Goal: Task Accomplishment & Management: Manage account settings

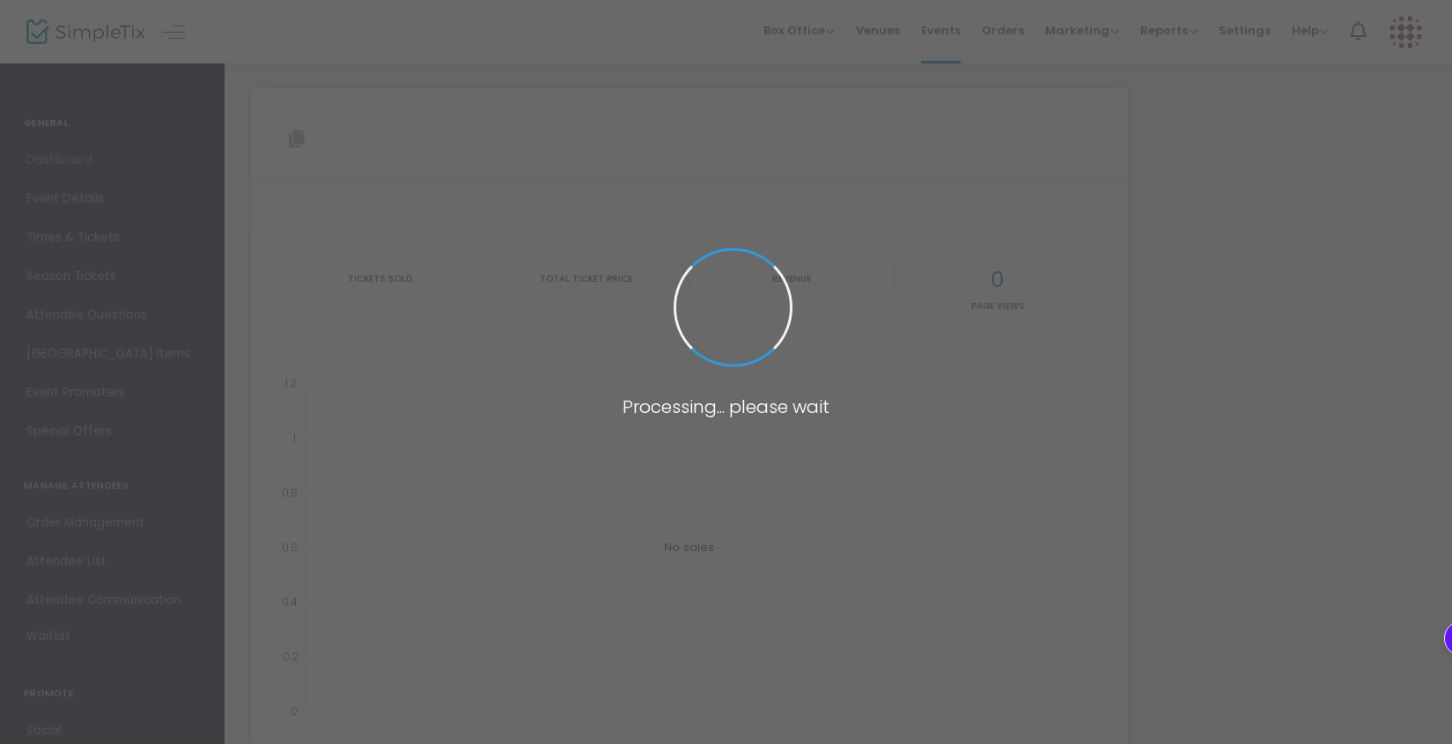
type input "[URL][DOMAIN_NAME]"
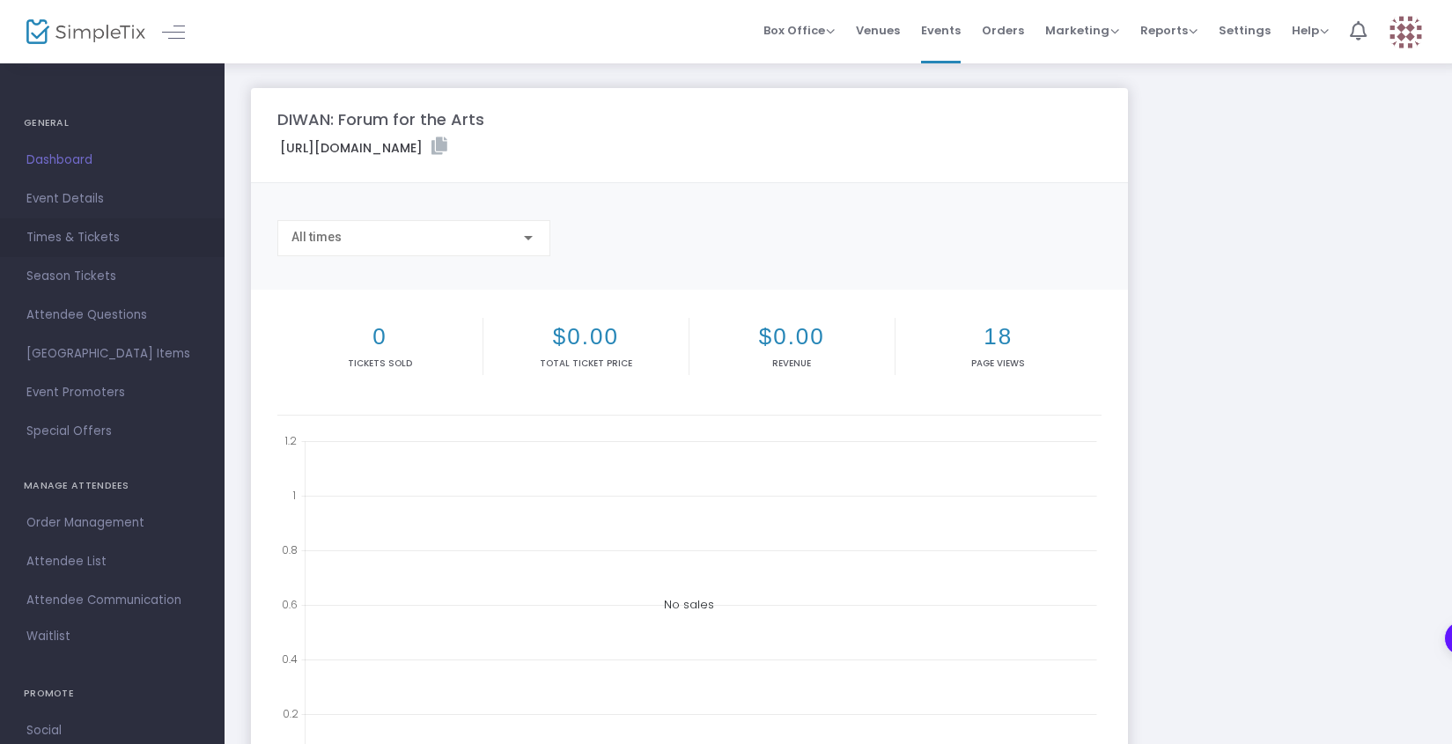
click at [89, 238] on span "Times & Tickets" at bounding box center [112, 237] width 172 height 23
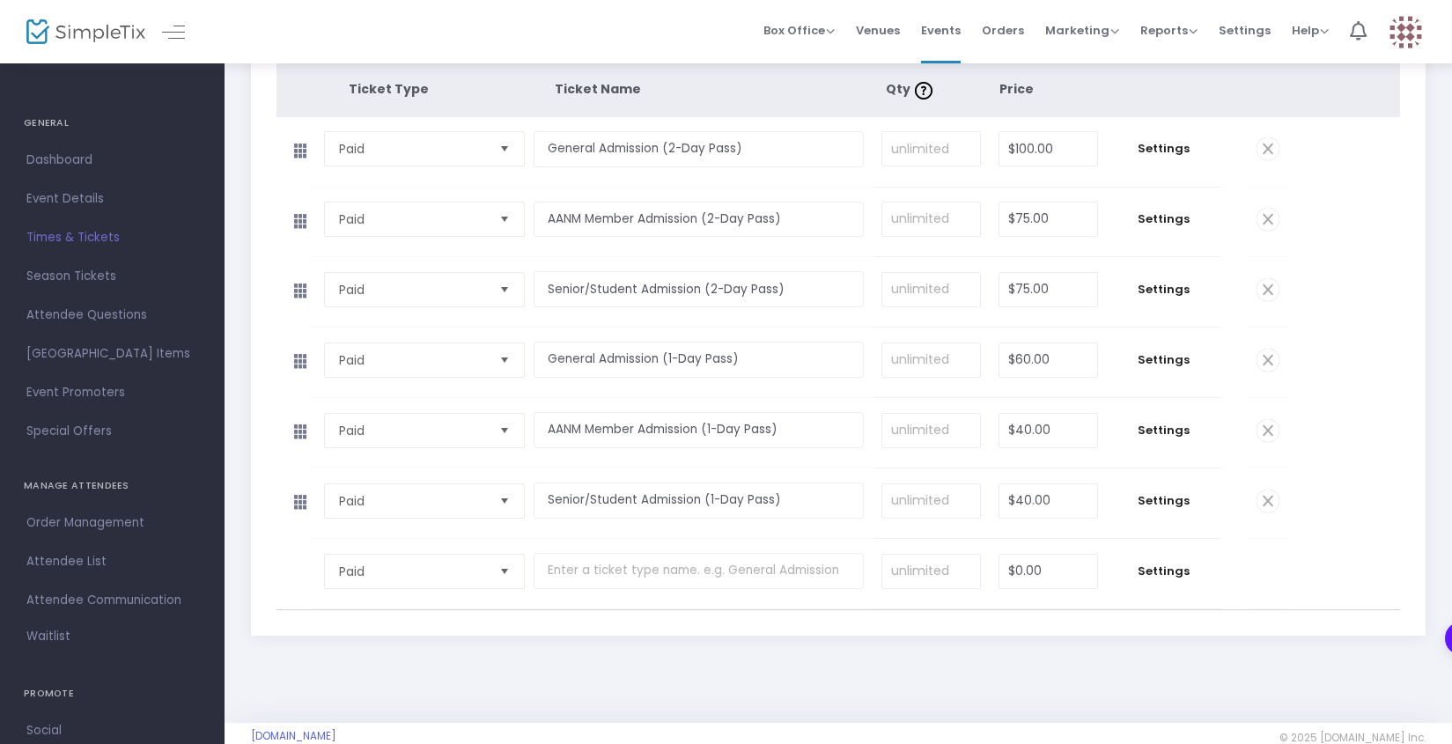
scroll to position [300, 0]
click at [1191, 357] on span "Settings" at bounding box center [1164, 359] width 97 height 18
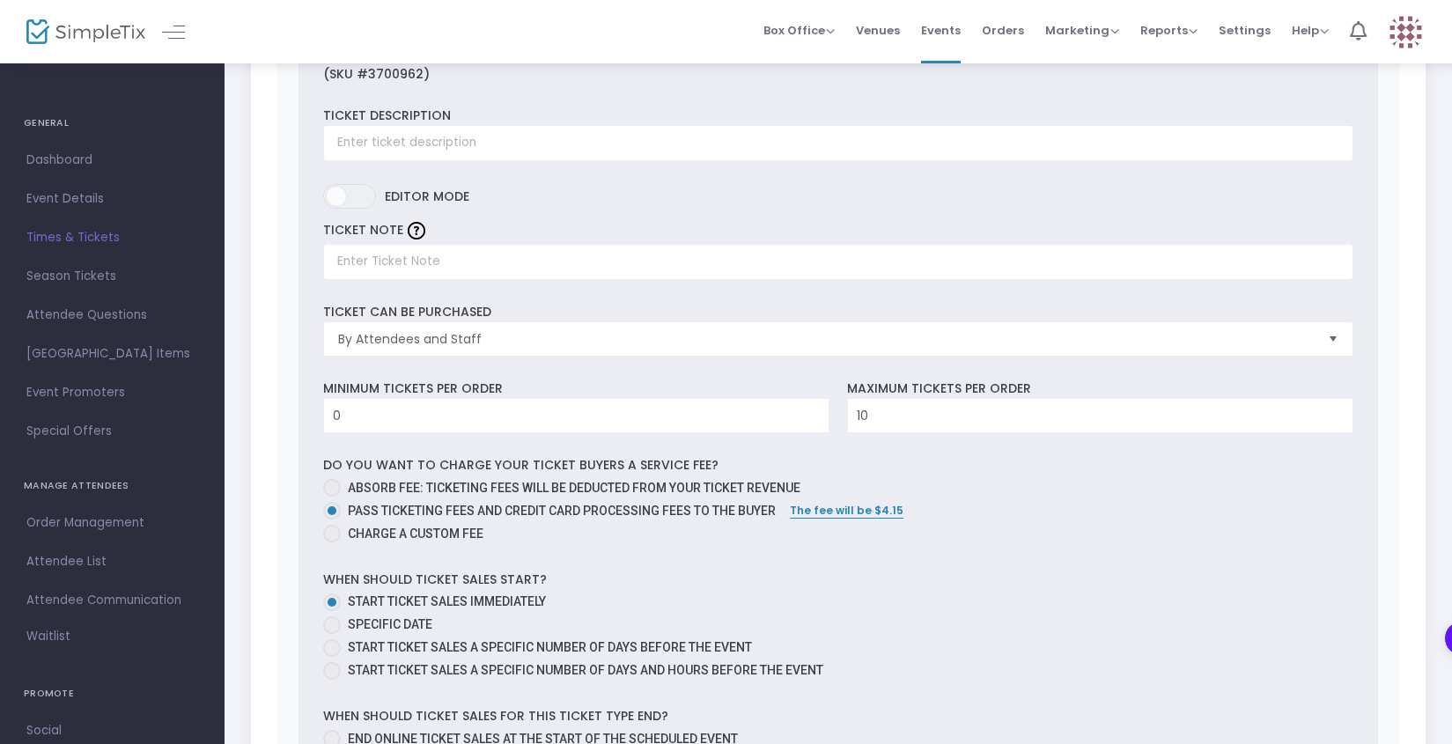
scroll to position [698, 0]
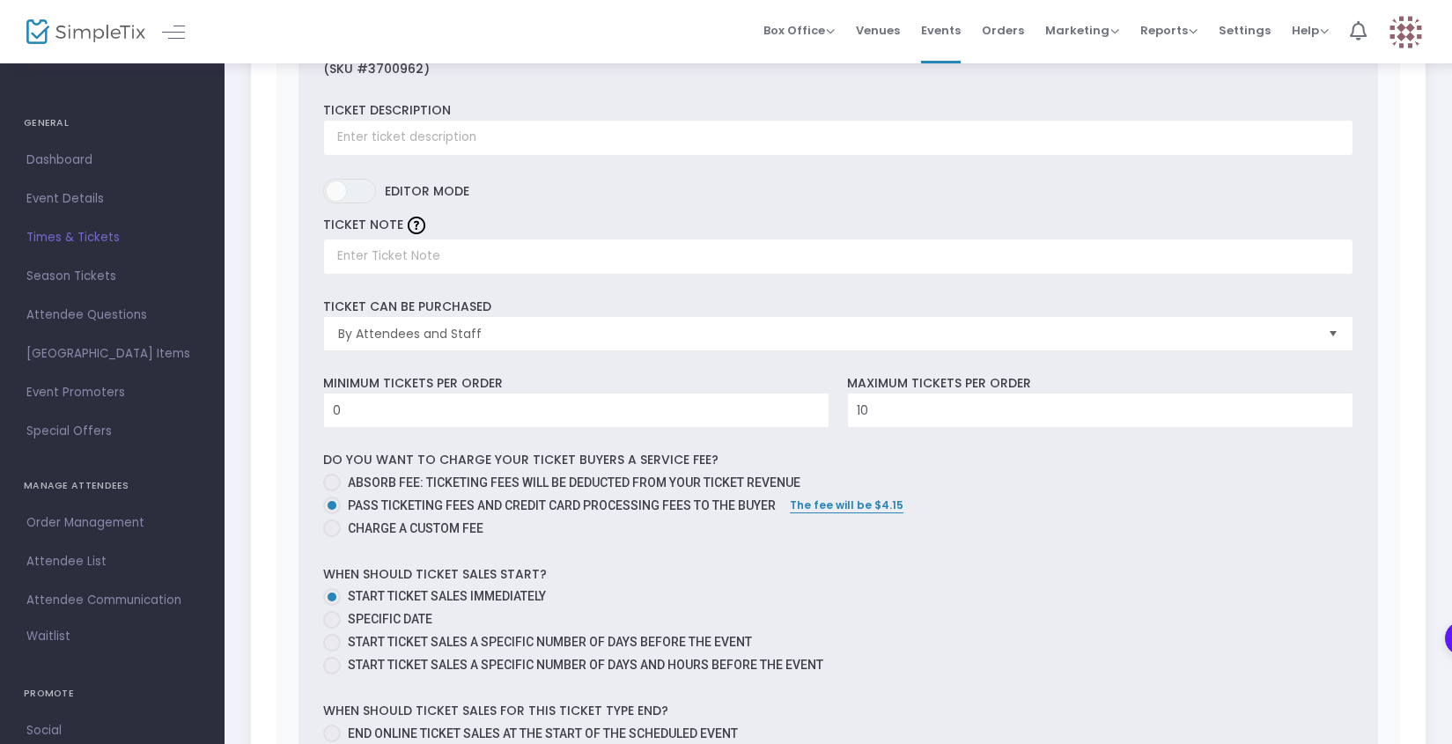
click at [332, 526] on span at bounding box center [332, 528] width 18 height 18
click at [332, 537] on input "Charge a custom fee" at bounding box center [331, 537] width 1 height 1
radio input "true"
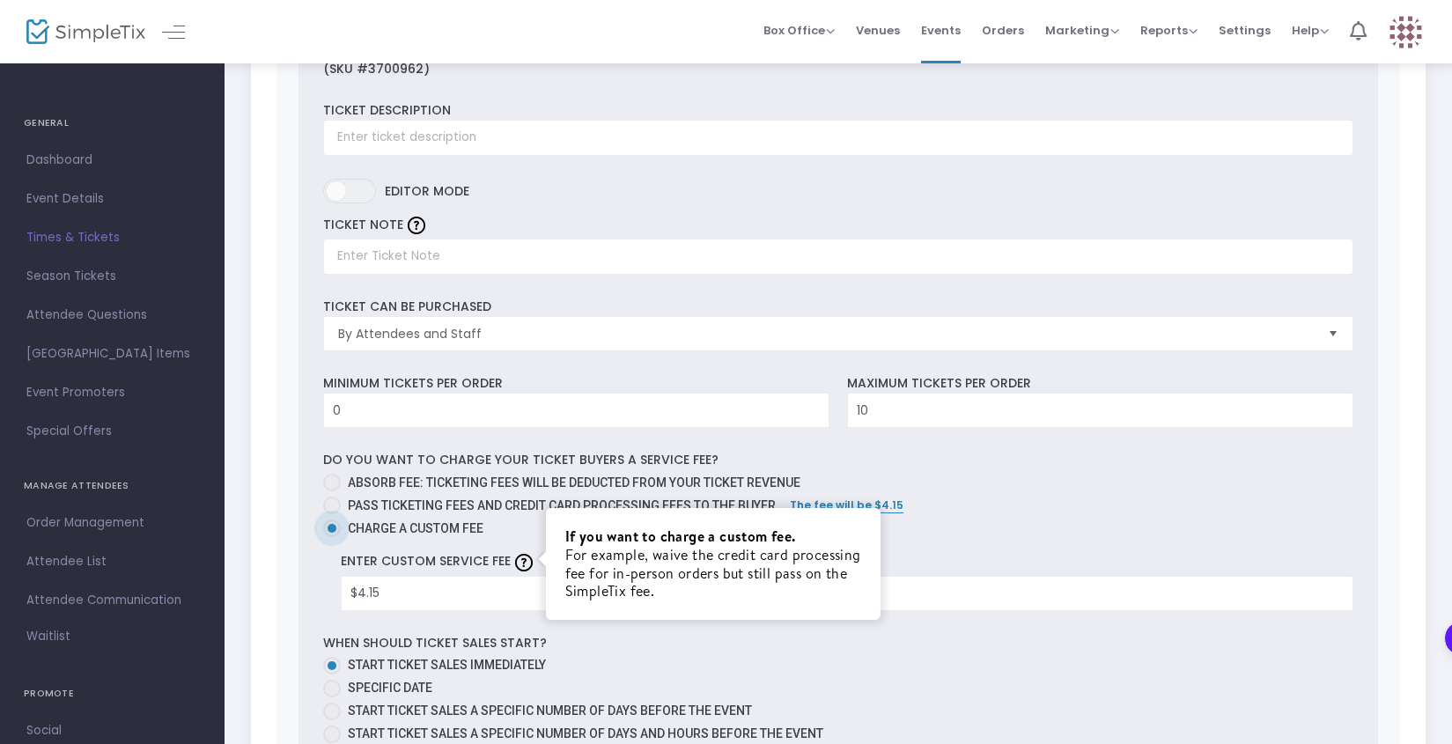
click at [524, 563] on img at bounding box center [524, 563] width 18 height 18
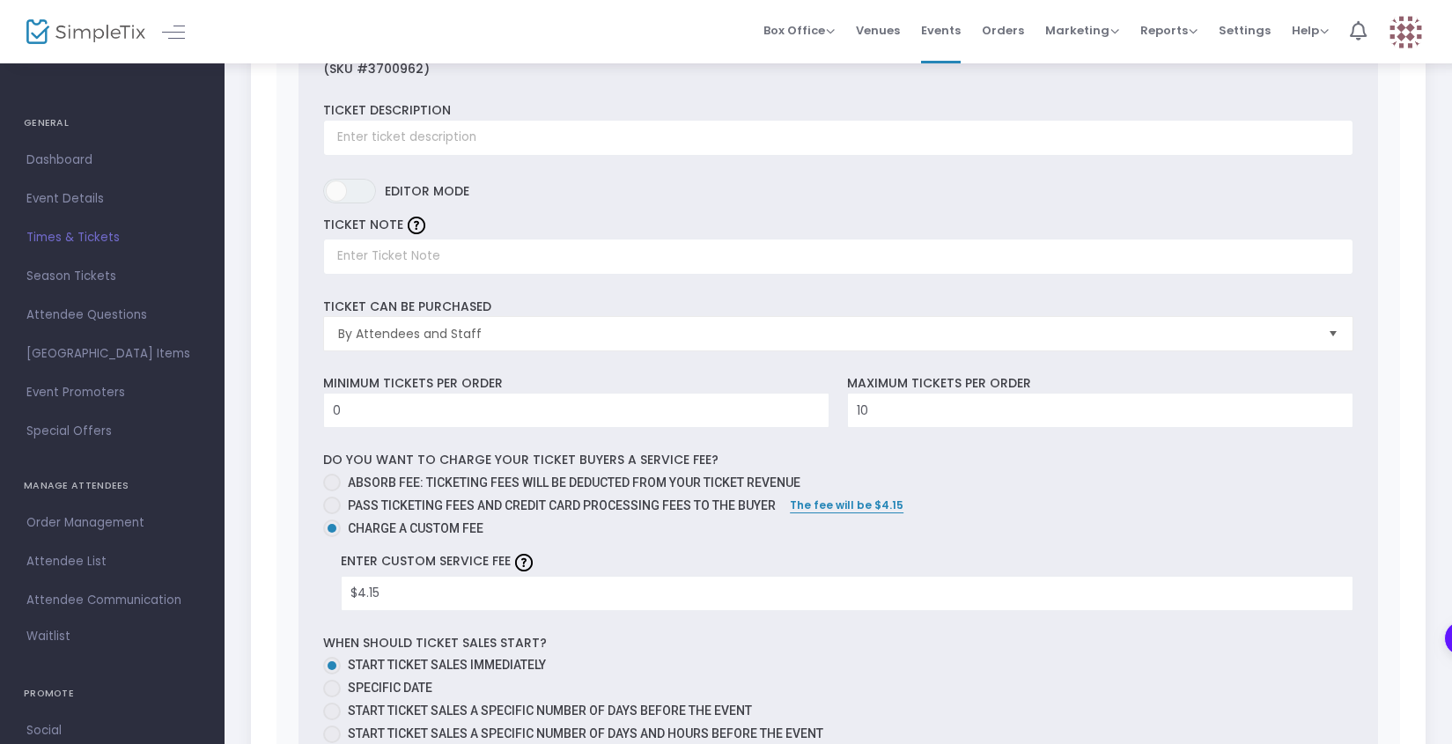
click at [329, 509] on span at bounding box center [332, 506] width 18 height 18
click at [331, 514] on input "Pass ticketing fees and credit card processing fees to the buyer" at bounding box center [331, 514] width 1 height 1
radio input "true"
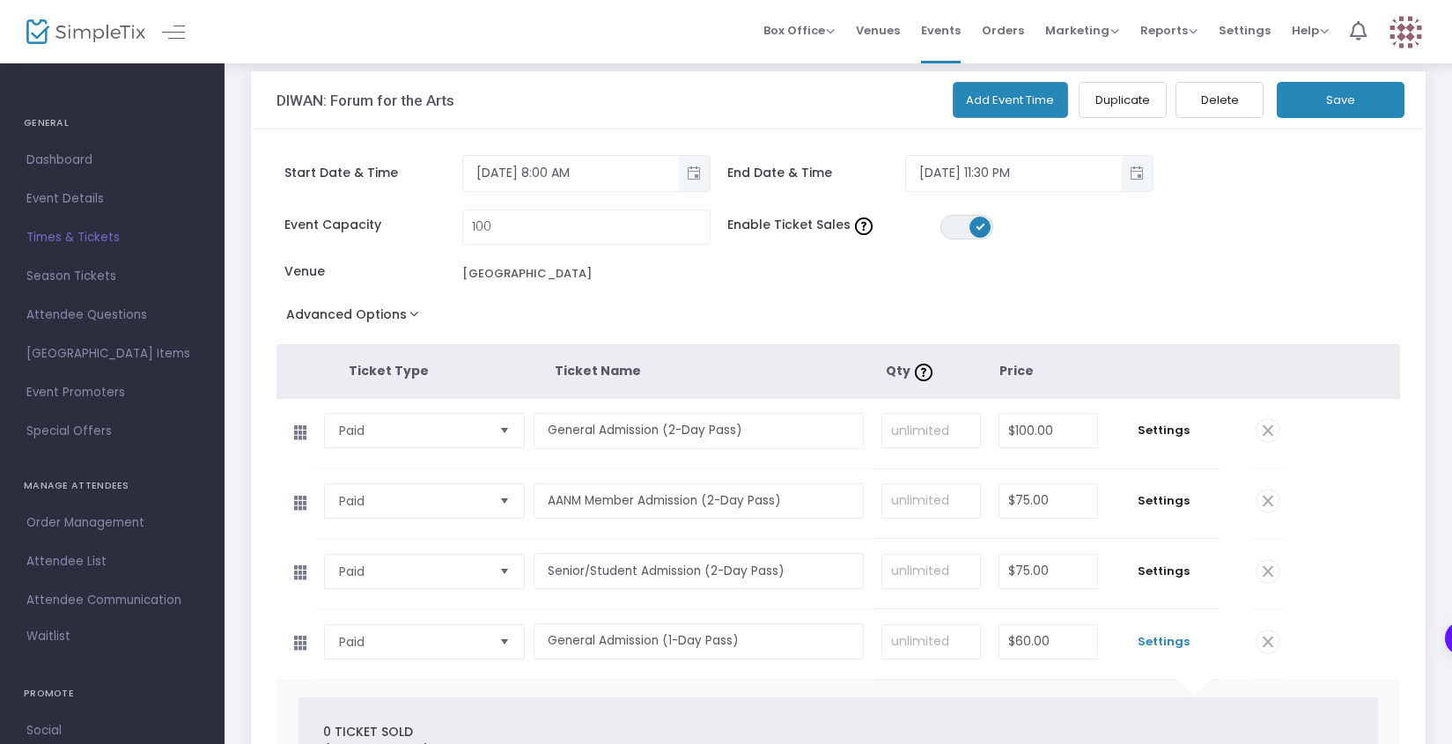
scroll to position [23, 0]
